Goal: Information Seeking & Learning: Learn about a topic

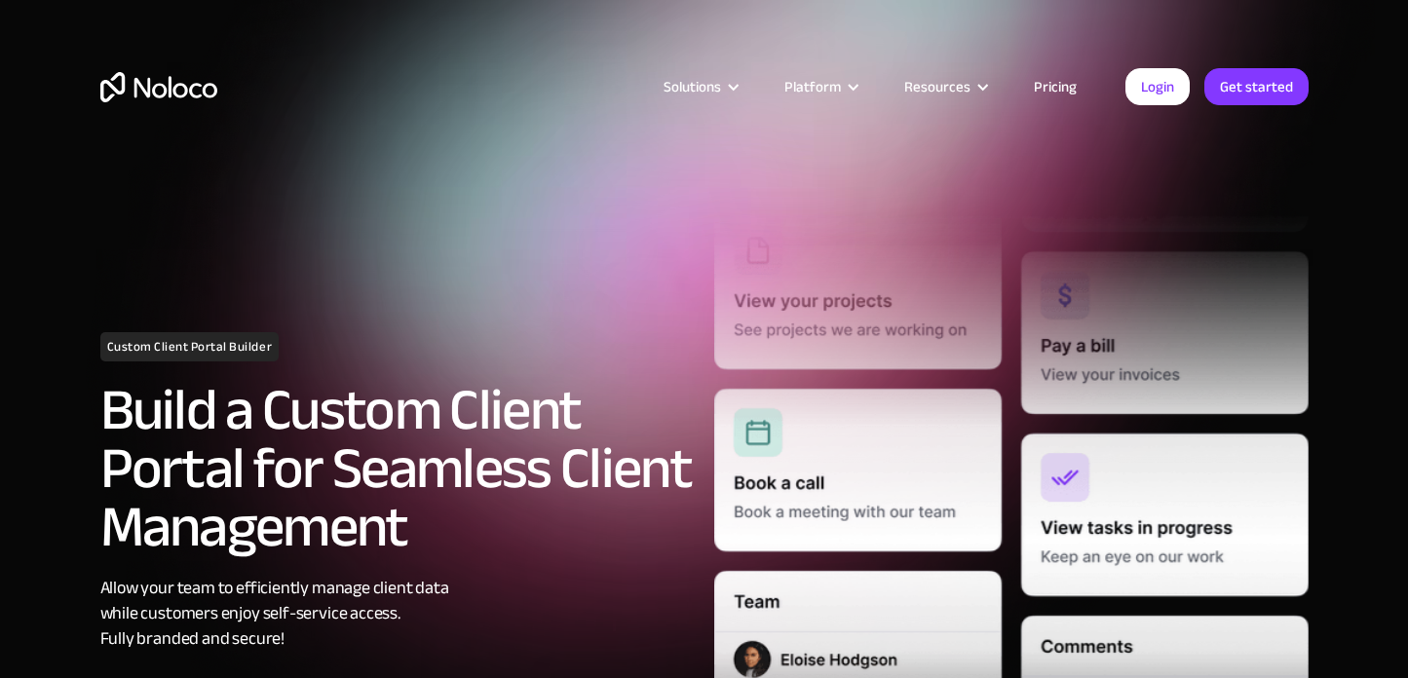
click at [1062, 89] on link "Pricing" at bounding box center [1056, 86] width 92 height 25
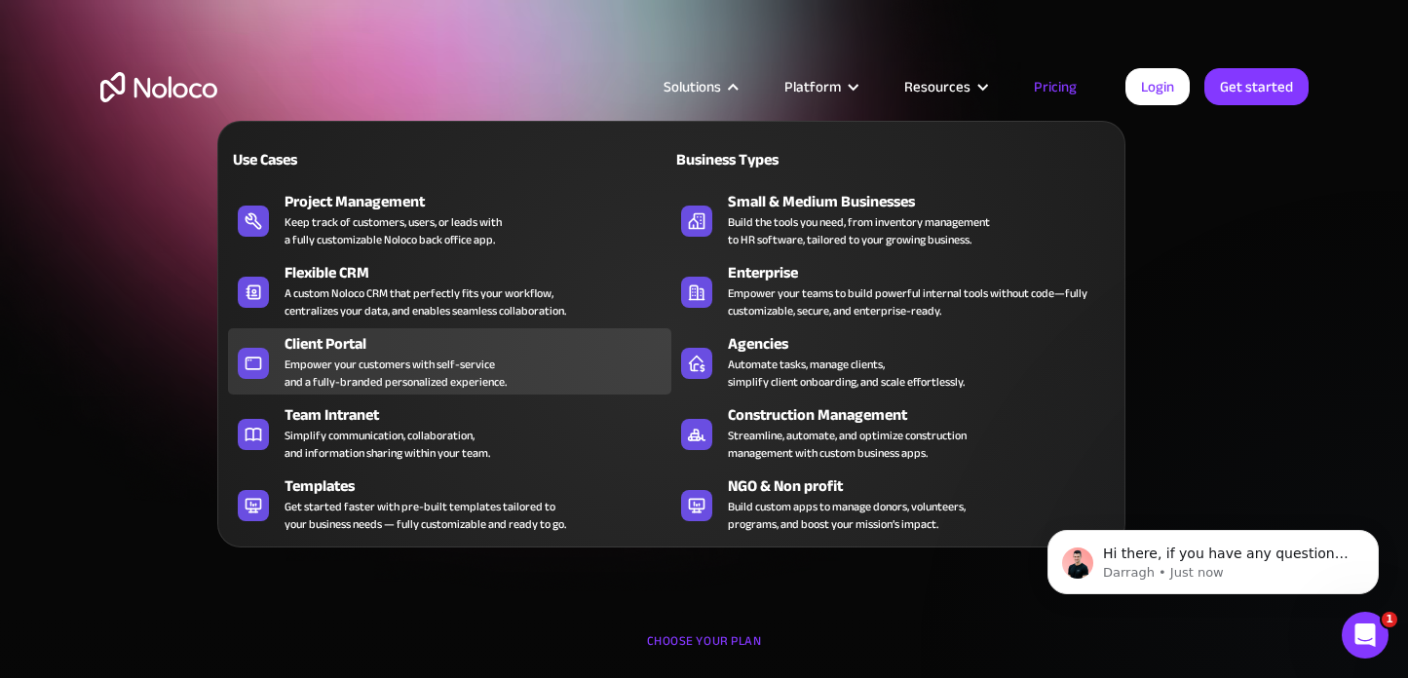
click at [333, 357] on div "Empower your customers with self-service and a fully-branded personalized exper…" at bounding box center [396, 373] width 222 height 35
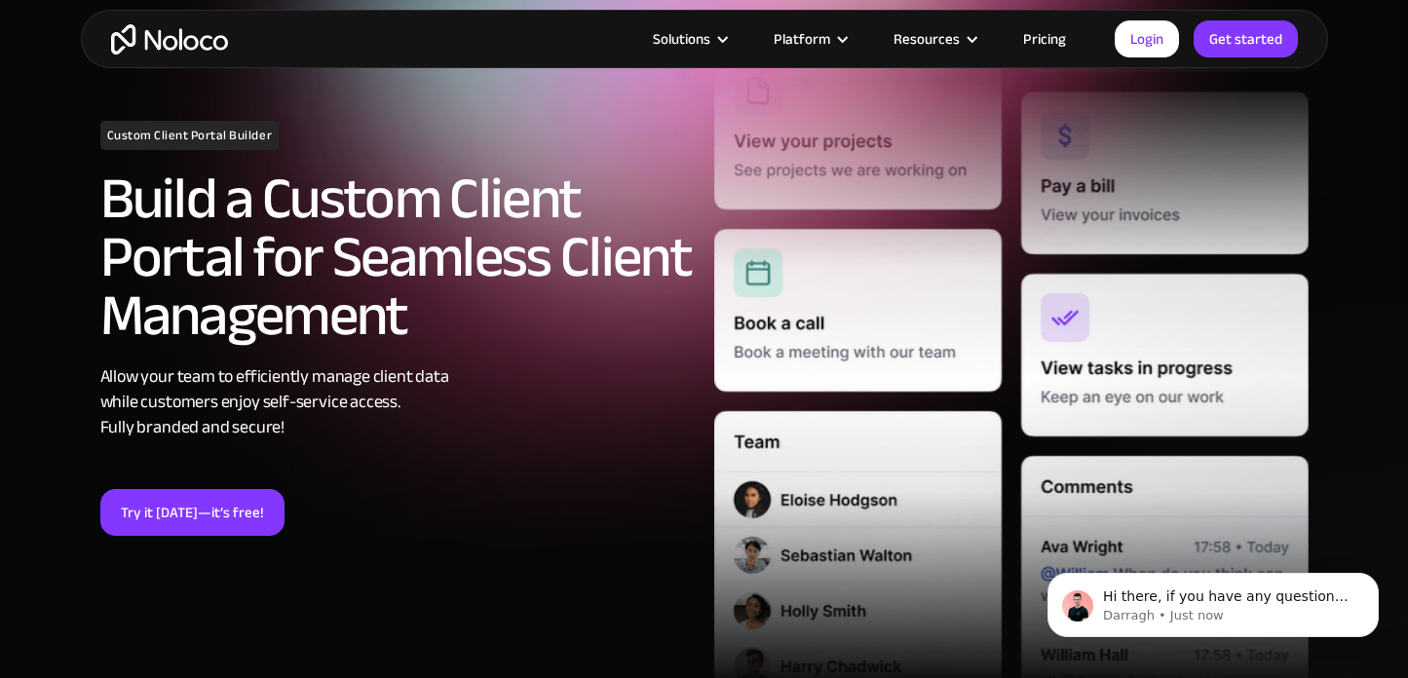
scroll to position [262, 0]
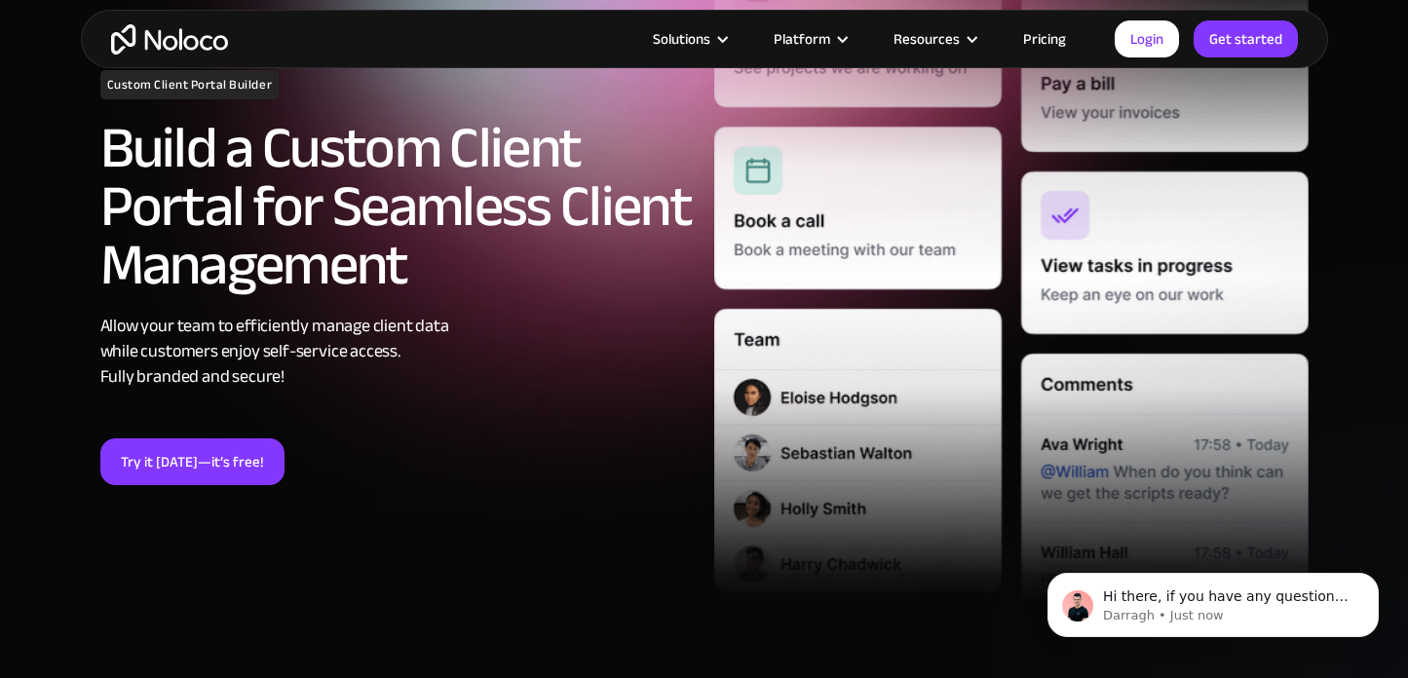
click at [1038, 43] on link "Pricing" at bounding box center [1045, 38] width 92 height 25
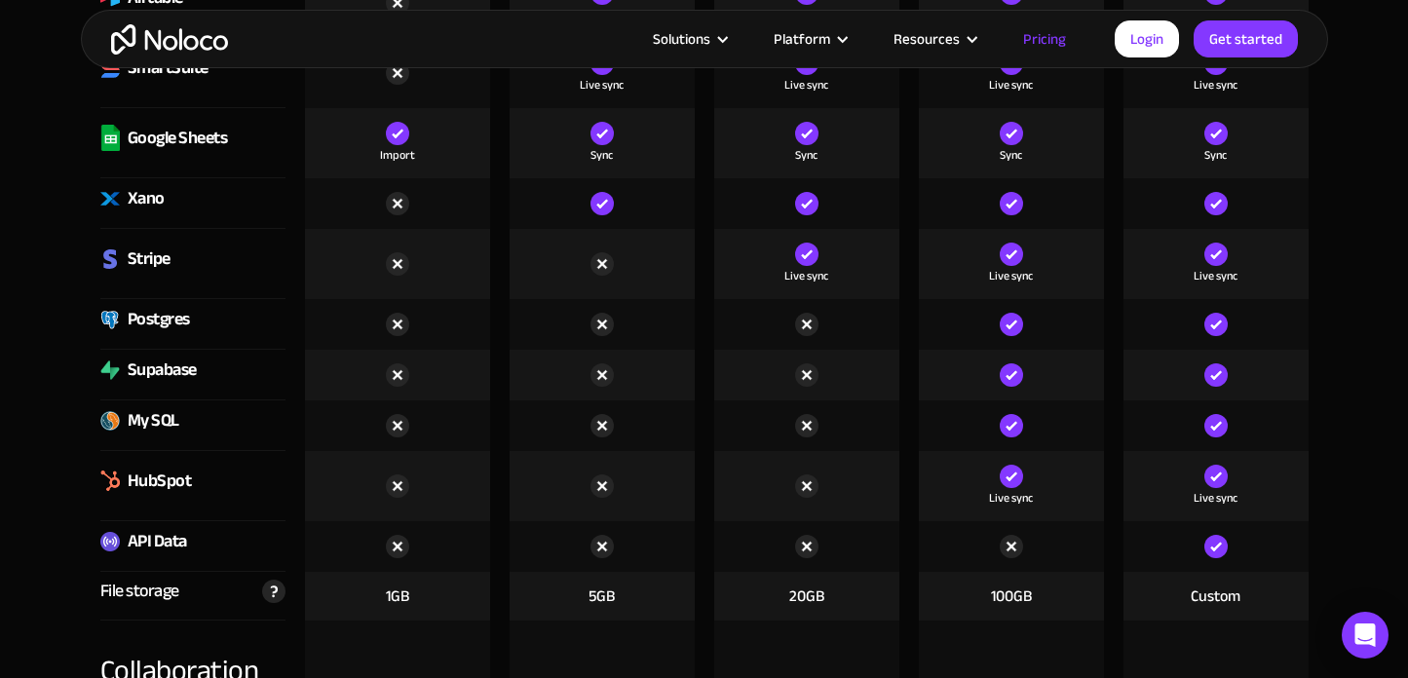
scroll to position [3133, 0]
